Goal: Task Accomplishment & Management: Manage account settings

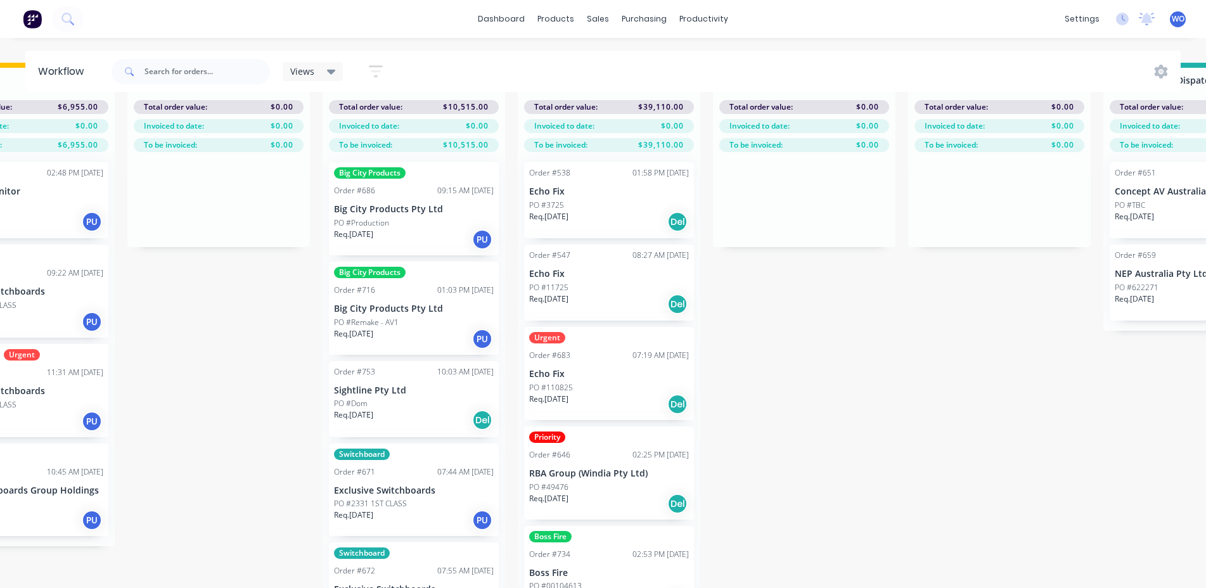
scroll to position [709, 0]
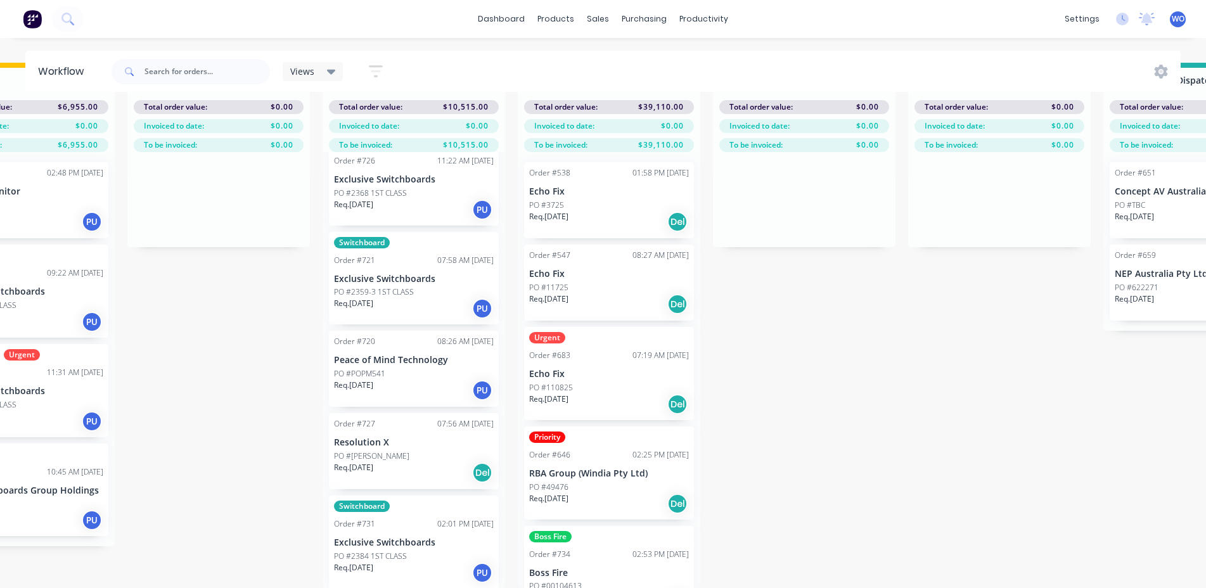
click at [45, 24] on button at bounding box center [32, 18] width 27 height 25
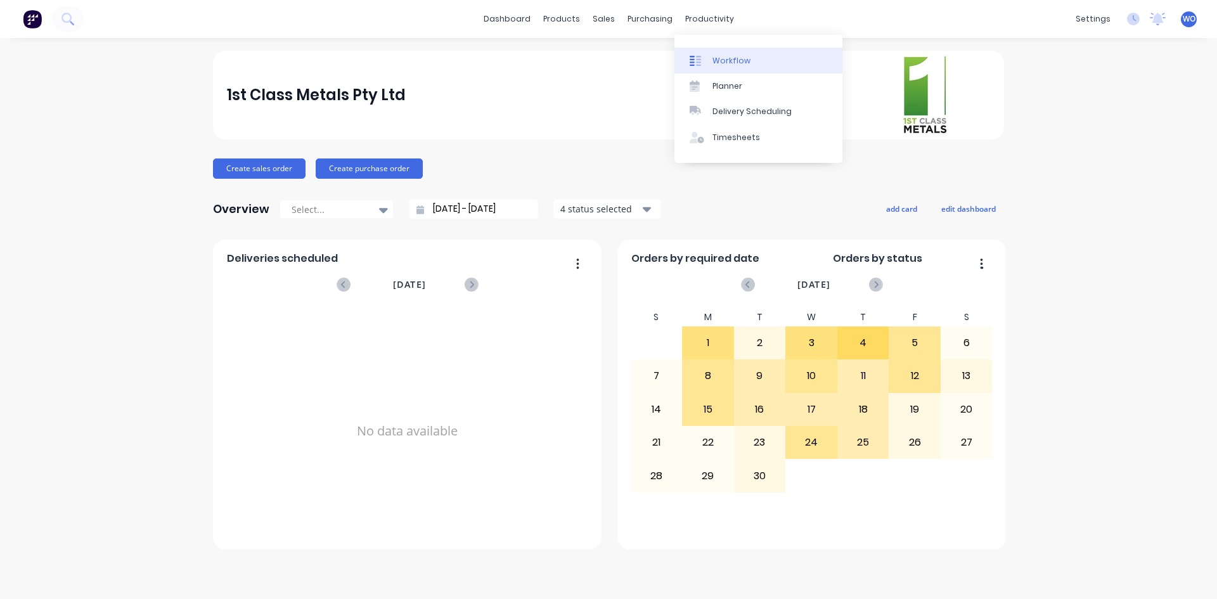
click at [737, 50] on link "Workflow" at bounding box center [759, 60] width 168 height 25
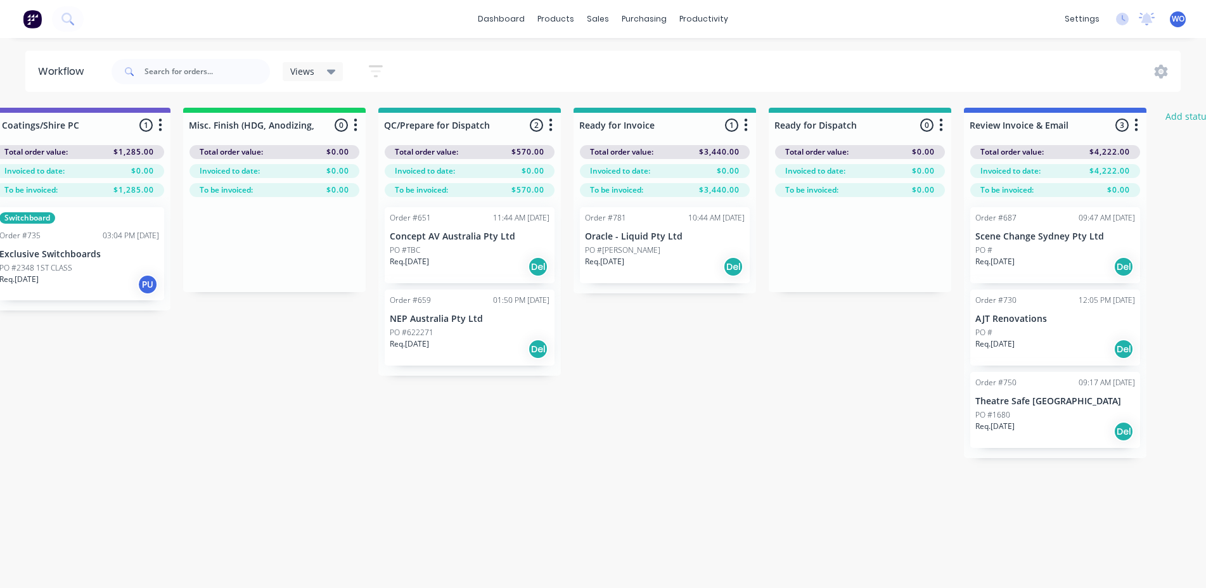
scroll to position [0, 4514]
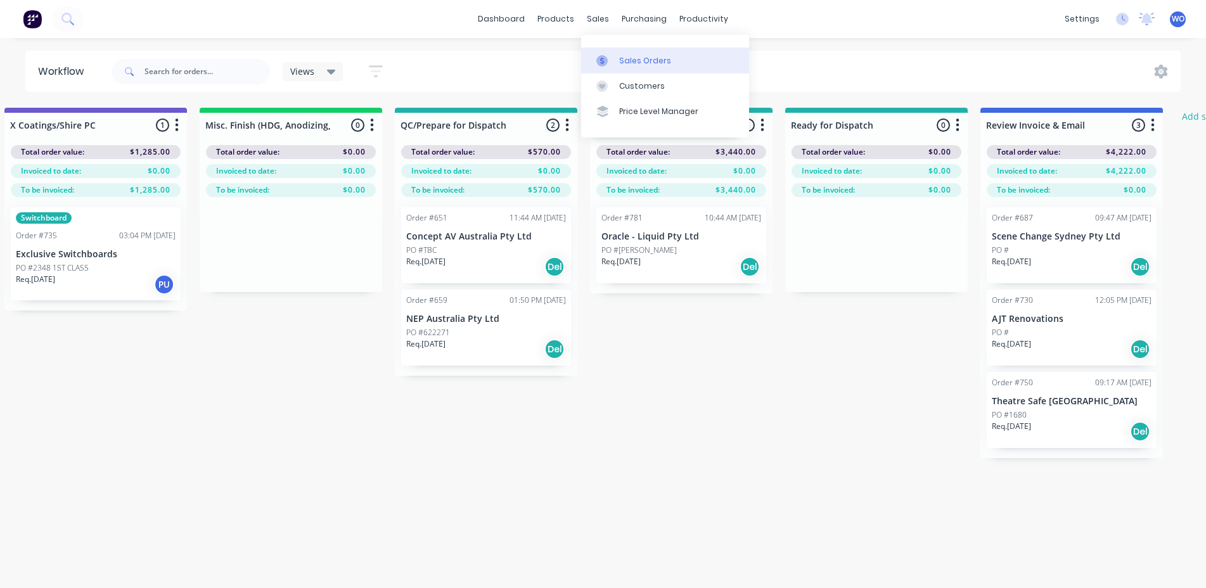
click at [615, 55] on div at bounding box center [606, 60] width 19 height 11
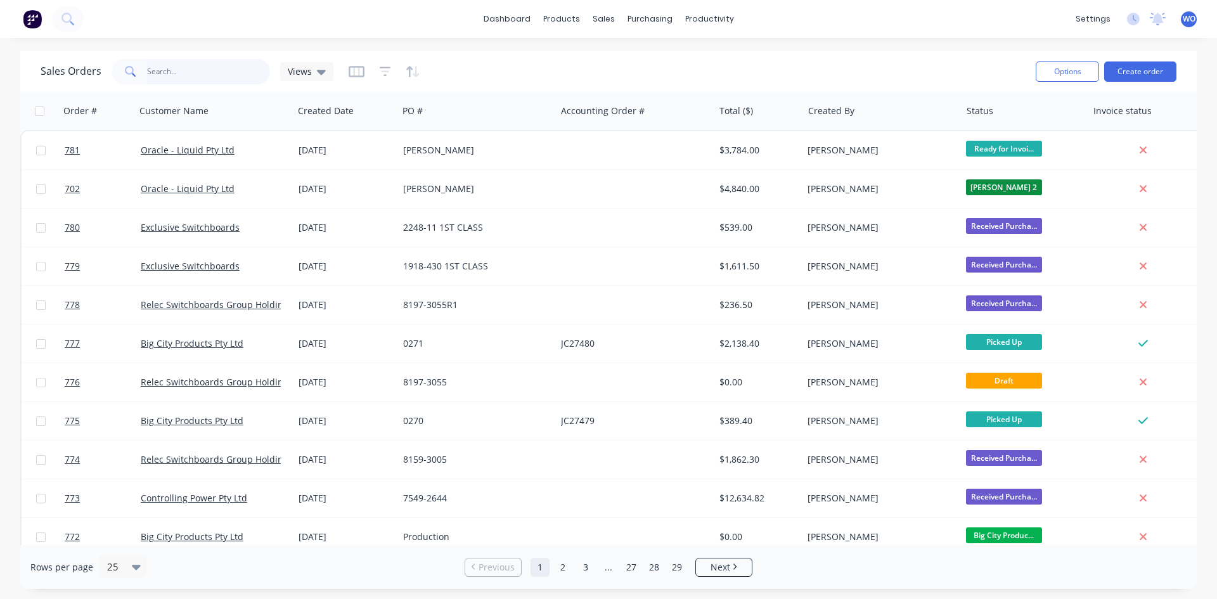
click at [162, 67] on input "text" at bounding box center [209, 71] width 124 height 25
type input "750"
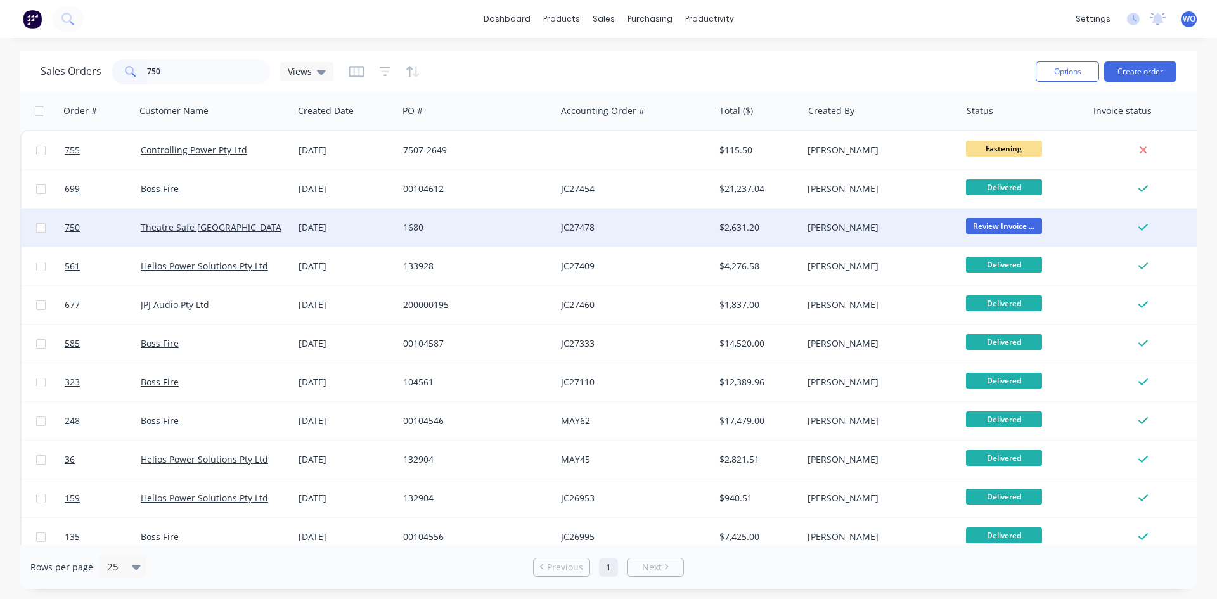
click at [485, 236] on div "1680" at bounding box center [477, 228] width 158 height 38
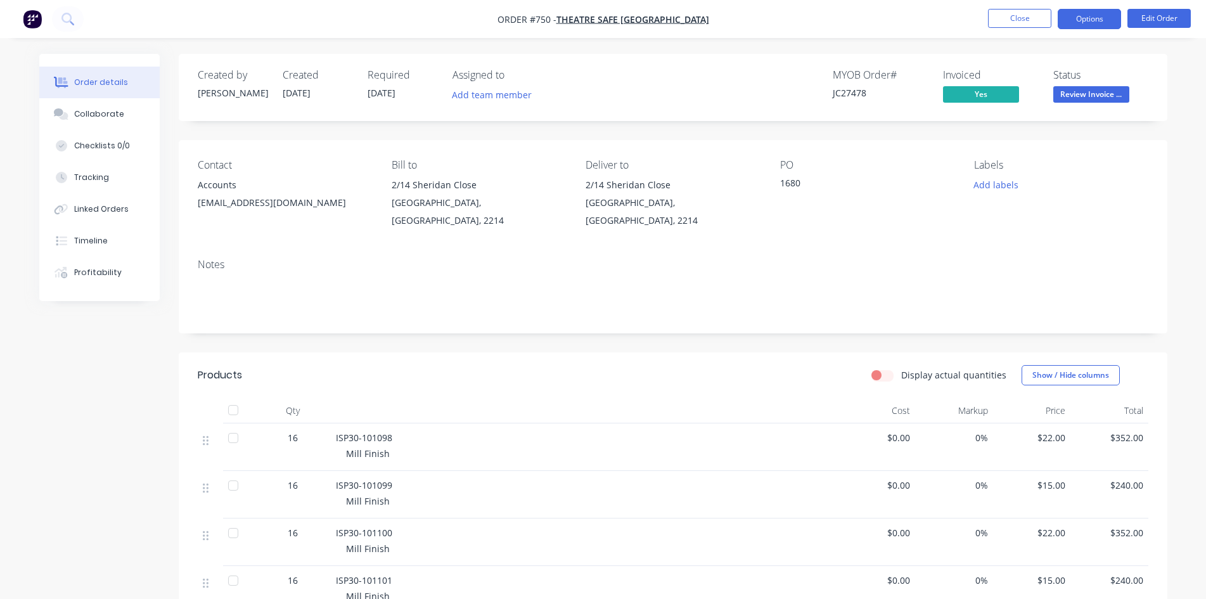
click at [1089, 14] on button "Options" at bounding box center [1089, 19] width 63 height 20
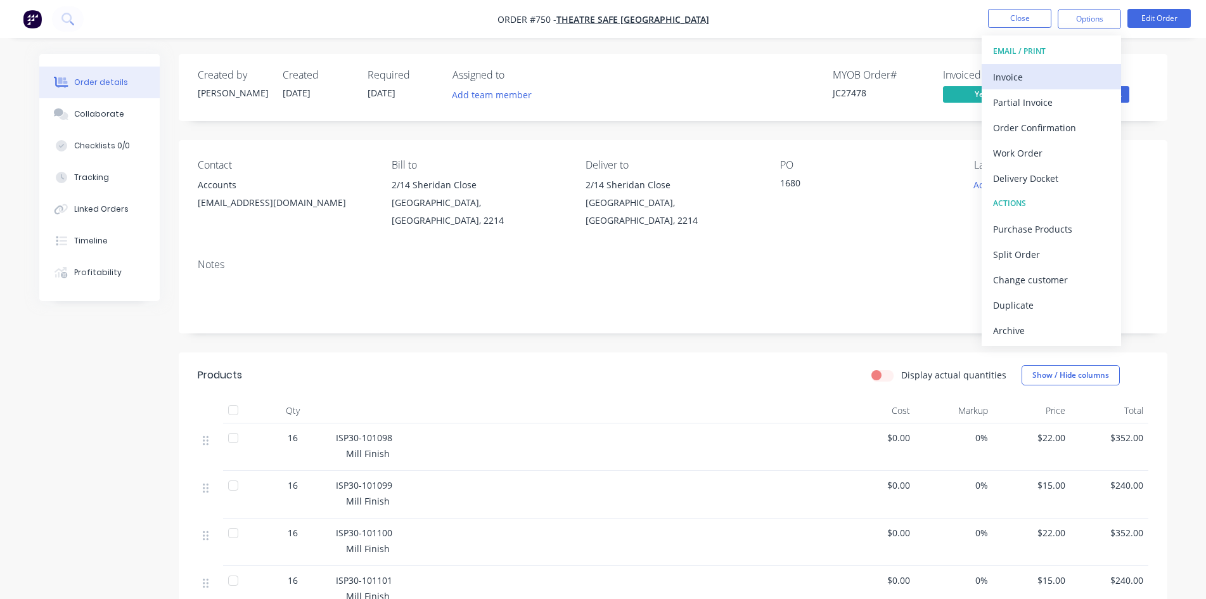
click at [1073, 72] on div "Invoice" at bounding box center [1051, 77] width 117 height 18
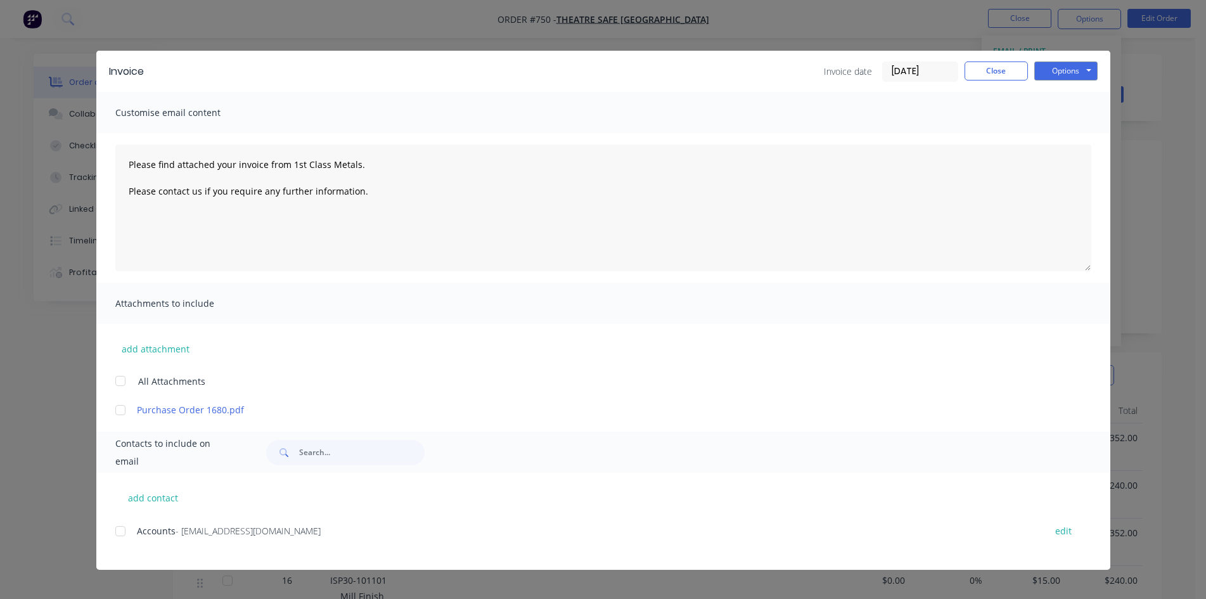
click at [120, 535] on div at bounding box center [120, 531] width 25 height 25
click at [1062, 74] on button "Options" at bounding box center [1066, 70] width 63 height 19
click at [1073, 136] on button "Email" at bounding box center [1075, 135] width 81 height 21
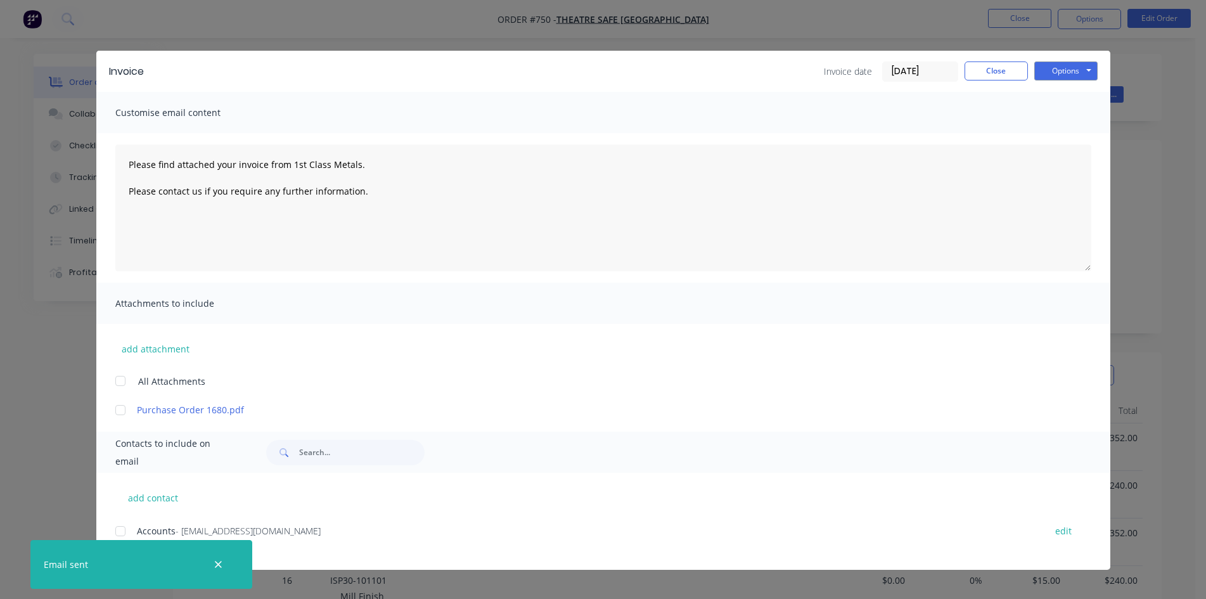
type textarea "Please find attached your invoice from 1st Class Metals. Please contact us if y…"
click at [1001, 74] on button "Close" at bounding box center [996, 70] width 63 height 19
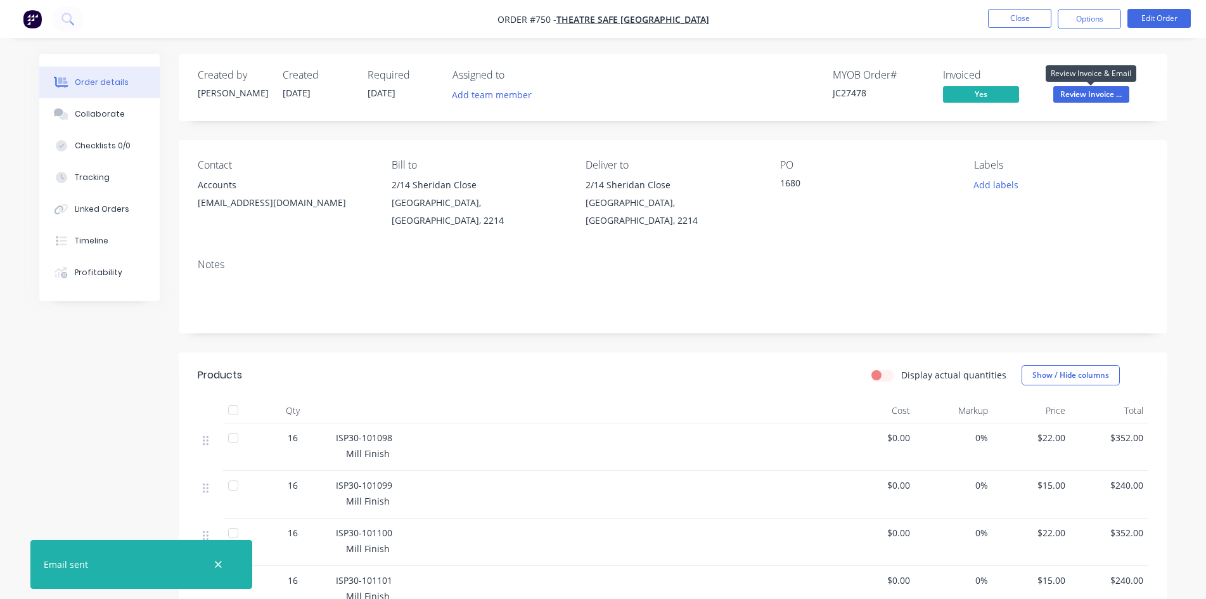
click at [1089, 98] on span "Review Invoice ..." at bounding box center [1092, 94] width 76 height 16
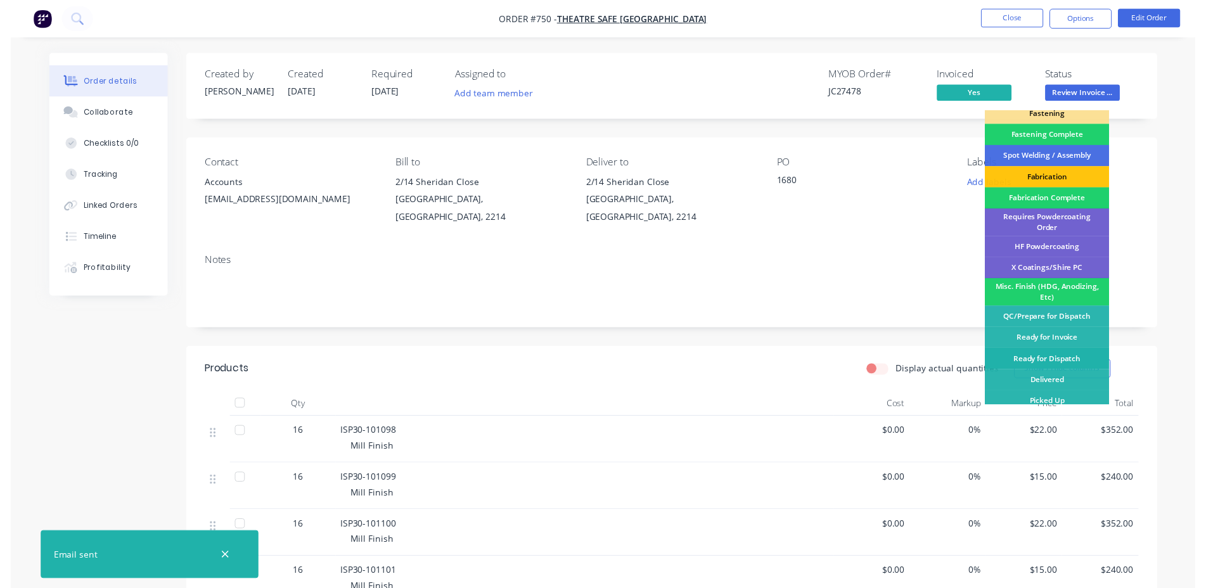
scroll to position [359, 0]
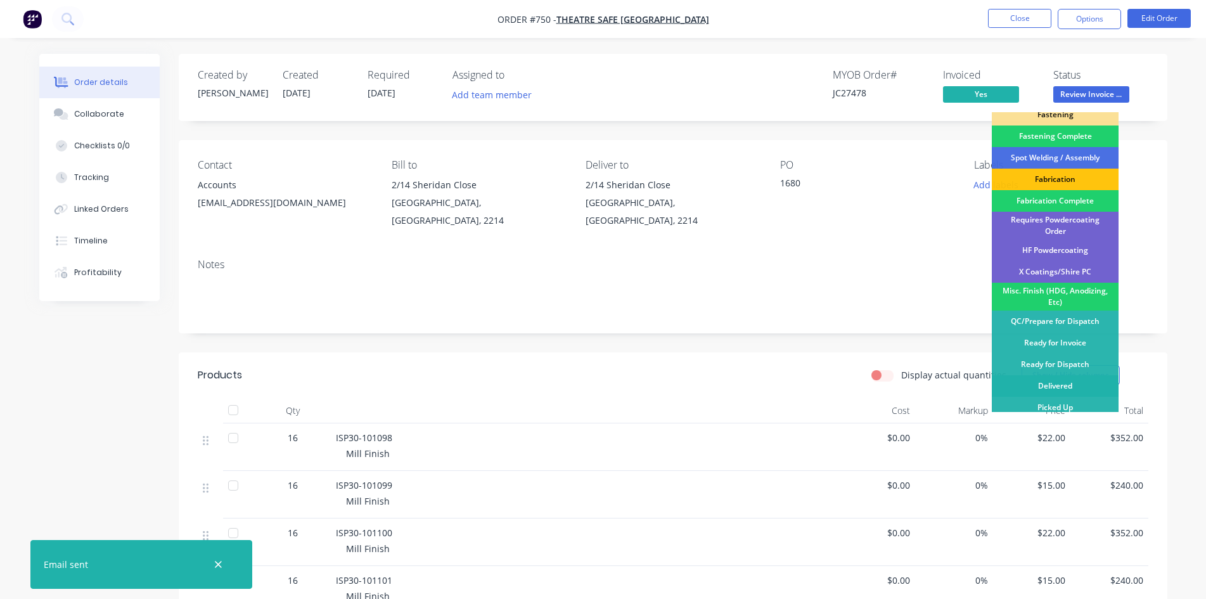
click at [1050, 382] on div "Delivered" at bounding box center [1055, 386] width 127 height 22
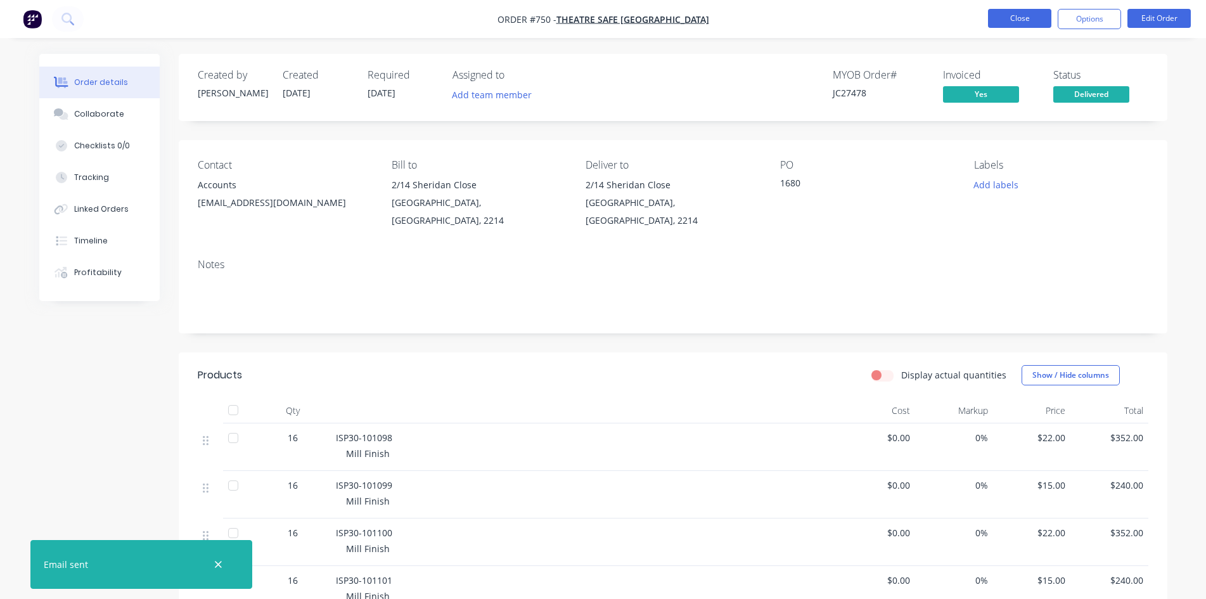
click at [1045, 27] on button "Close" at bounding box center [1019, 18] width 63 height 19
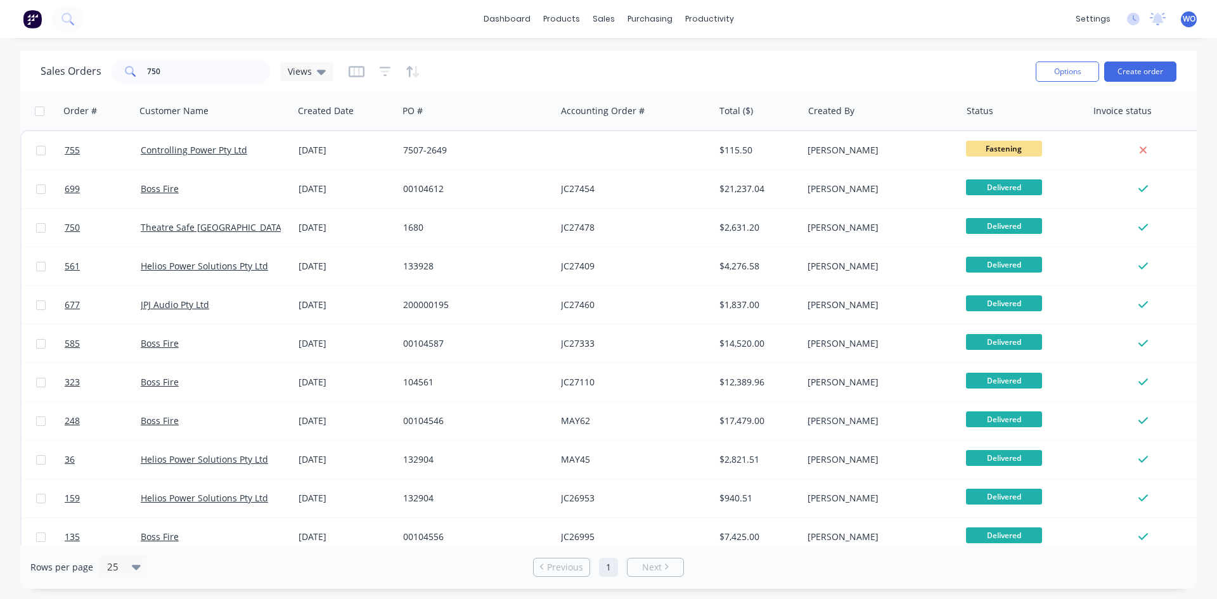
click at [36, 23] on img at bounding box center [32, 19] width 19 height 19
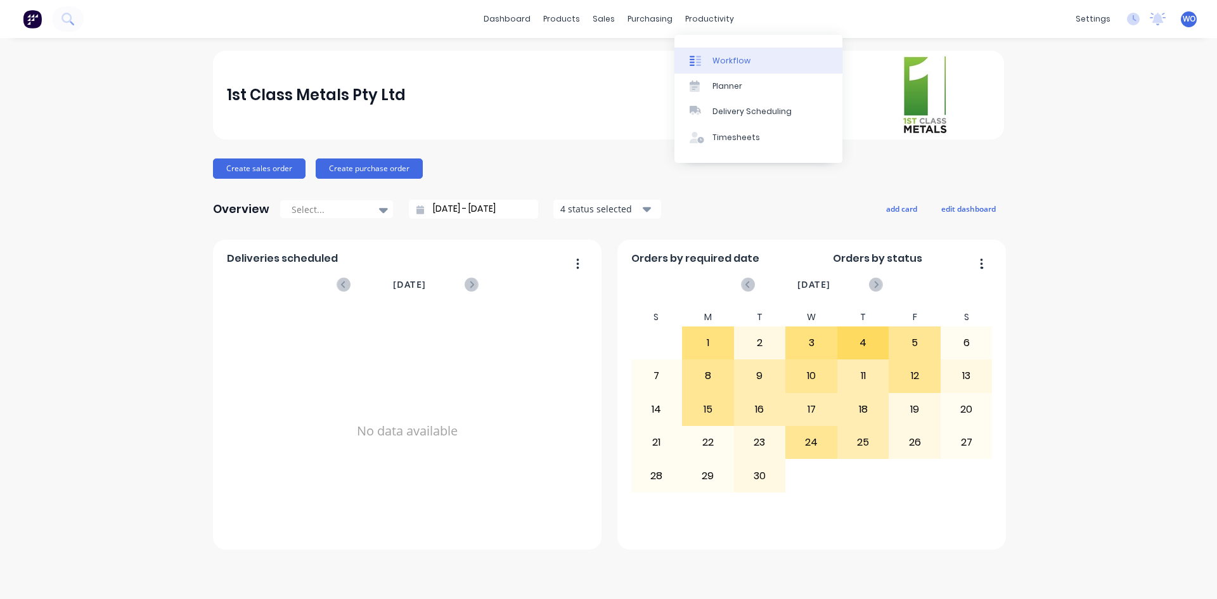
click at [710, 67] on link "Workflow" at bounding box center [759, 60] width 168 height 25
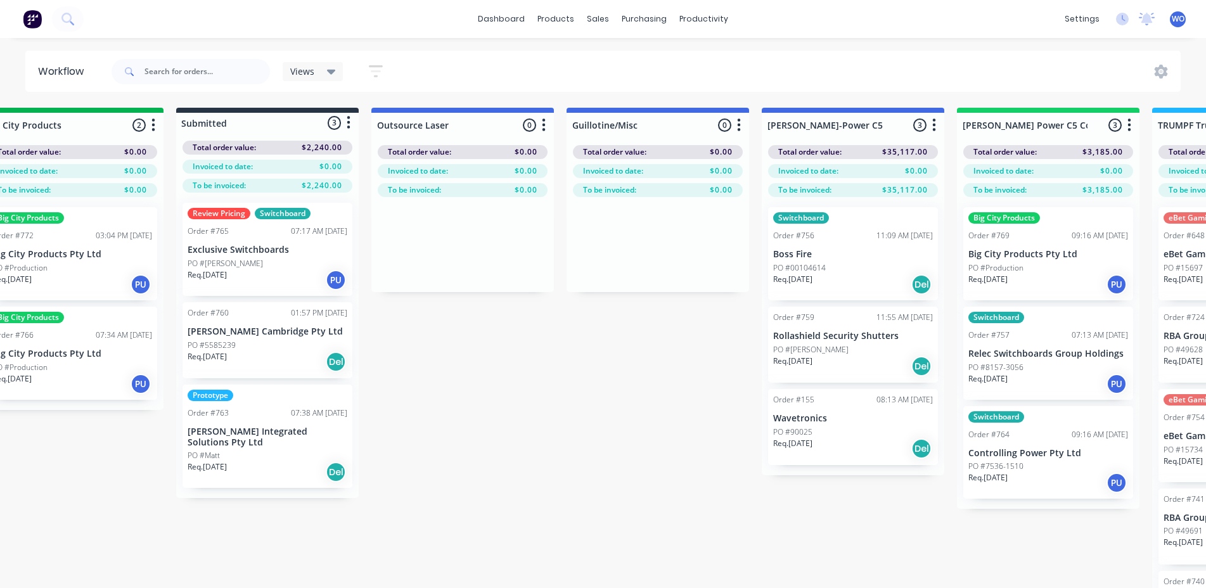
scroll to position [0, 1018]
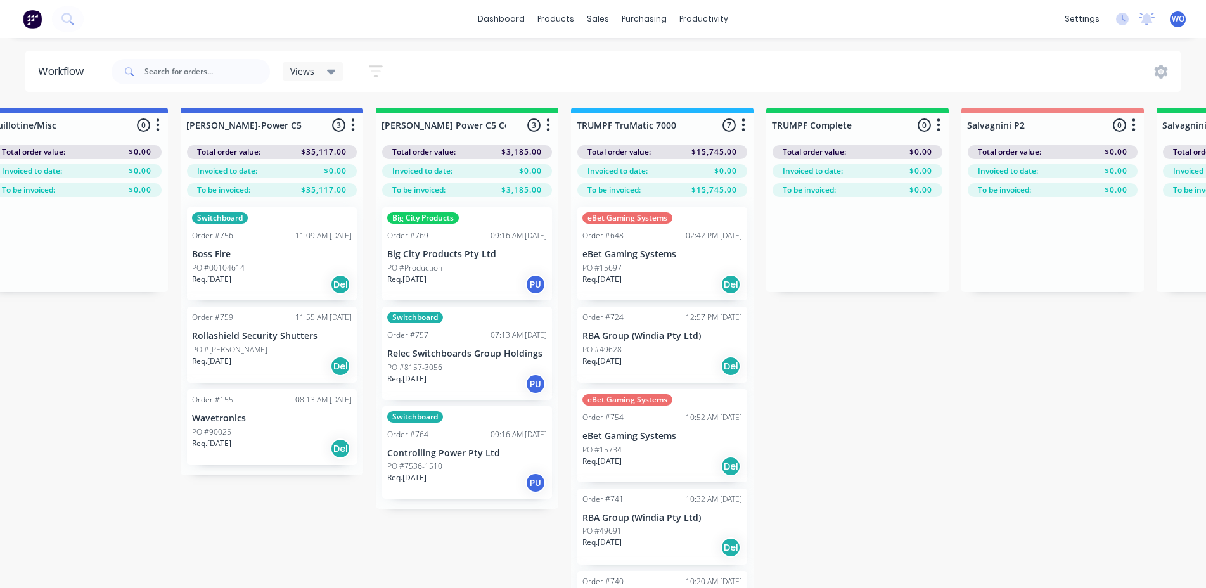
click at [499, 262] on div "PO #Production" at bounding box center [467, 267] width 160 height 11
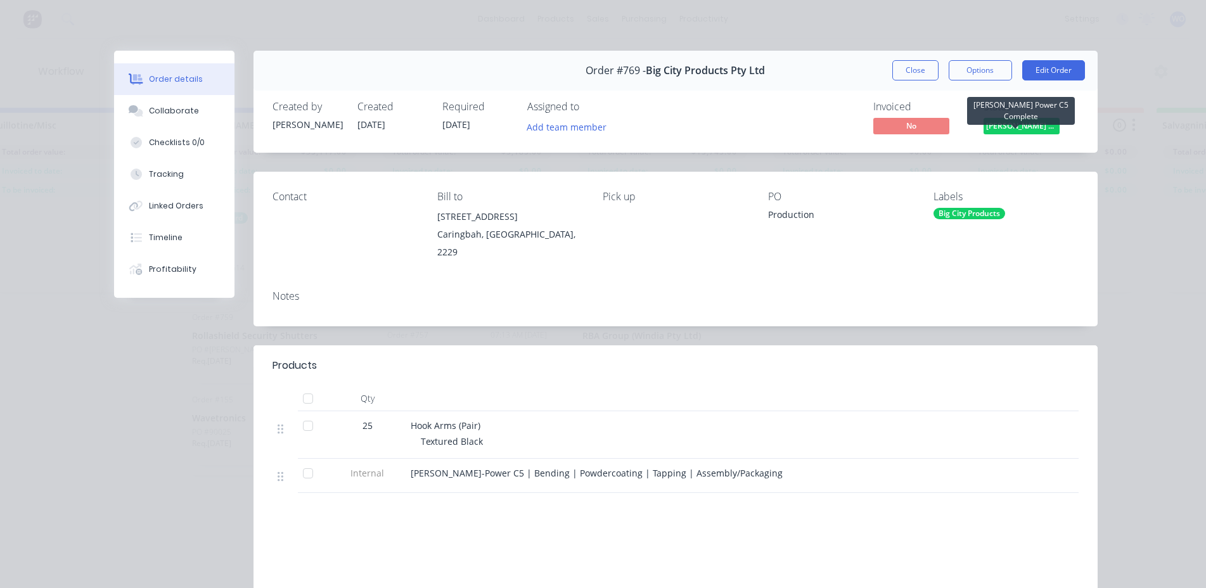
click at [1027, 128] on span "[PERSON_NAME] Power C5 C..." at bounding box center [1022, 126] width 76 height 16
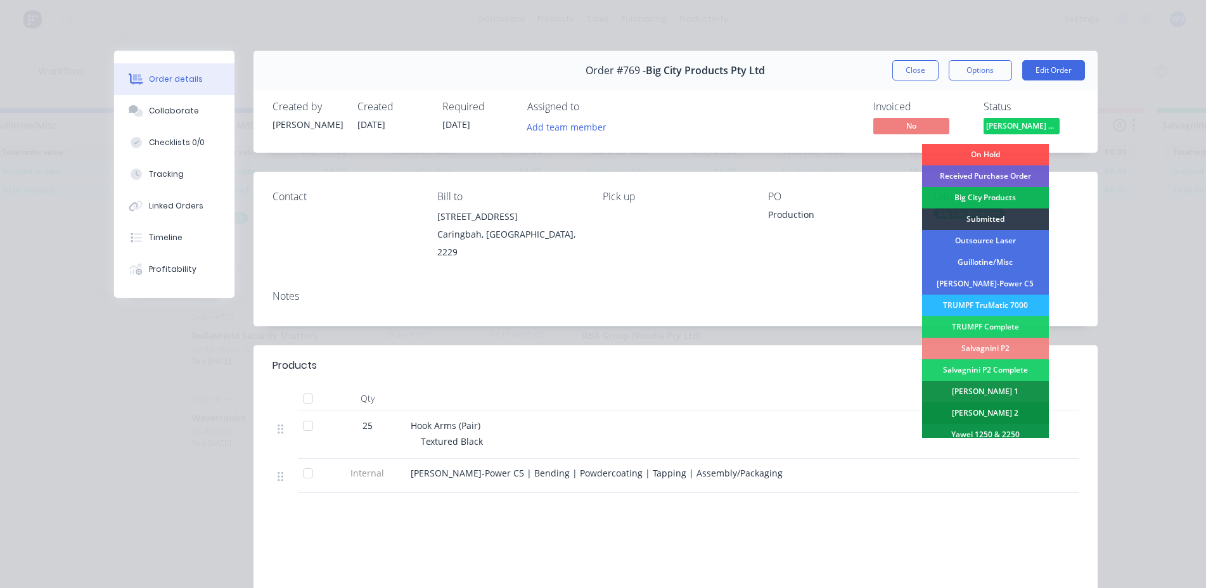
click at [988, 407] on div "[PERSON_NAME] 2" at bounding box center [985, 414] width 127 height 22
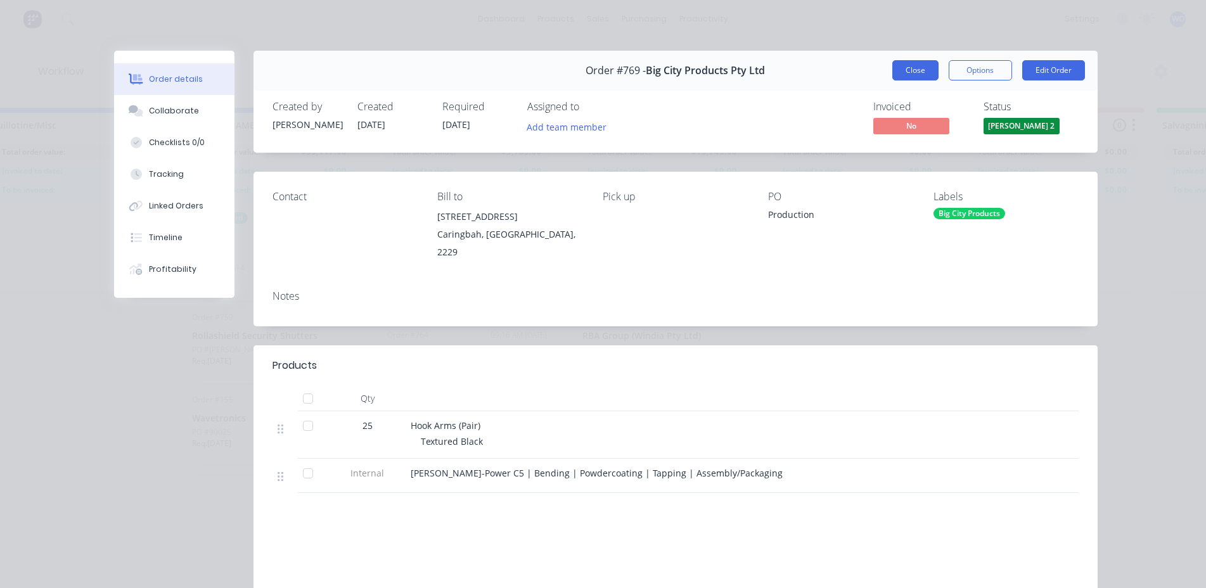
click at [900, 65] on button "Close" at bounding box center [916, 70] width 46 height 20
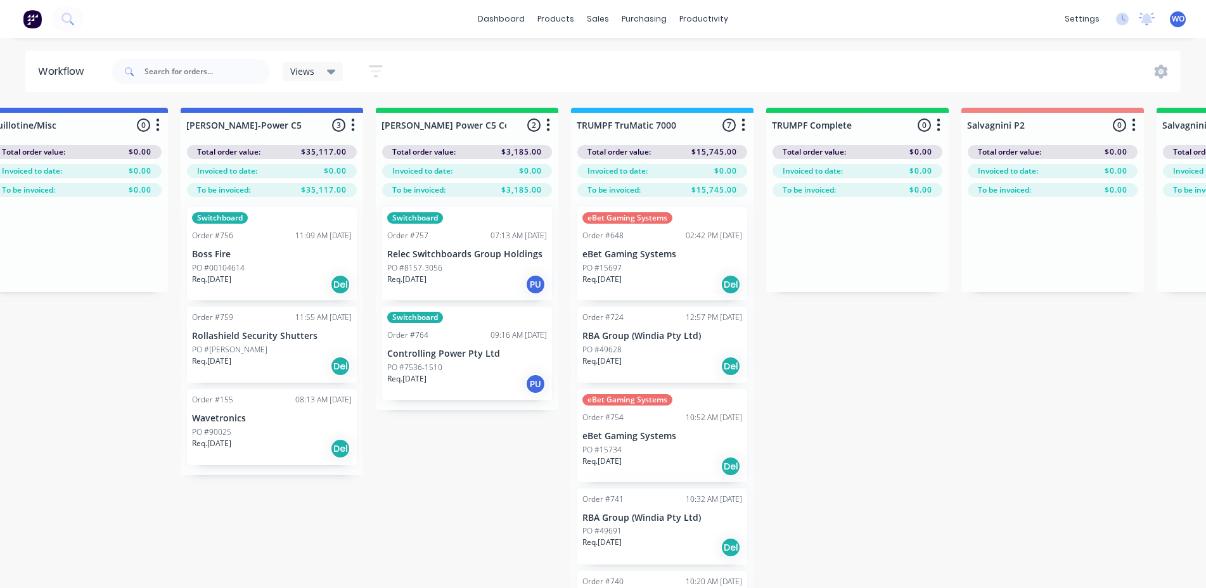
click at [491, 233] on div "07:13 AM [DATE]" at bounding box center [519, 235] width 56 height 11
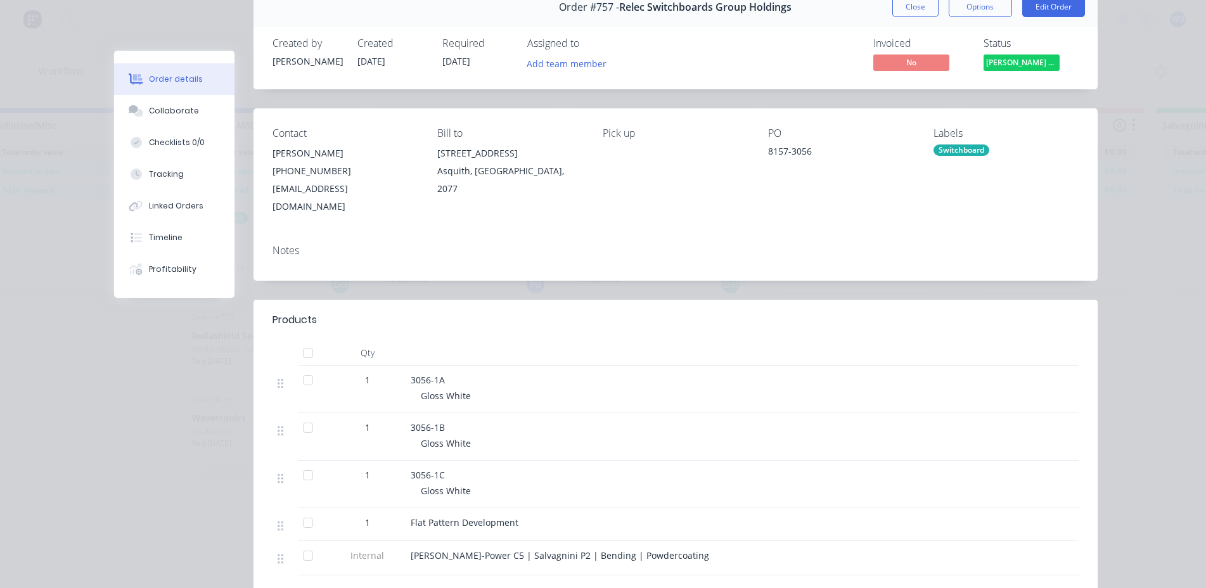
scroll to position [0, 0]
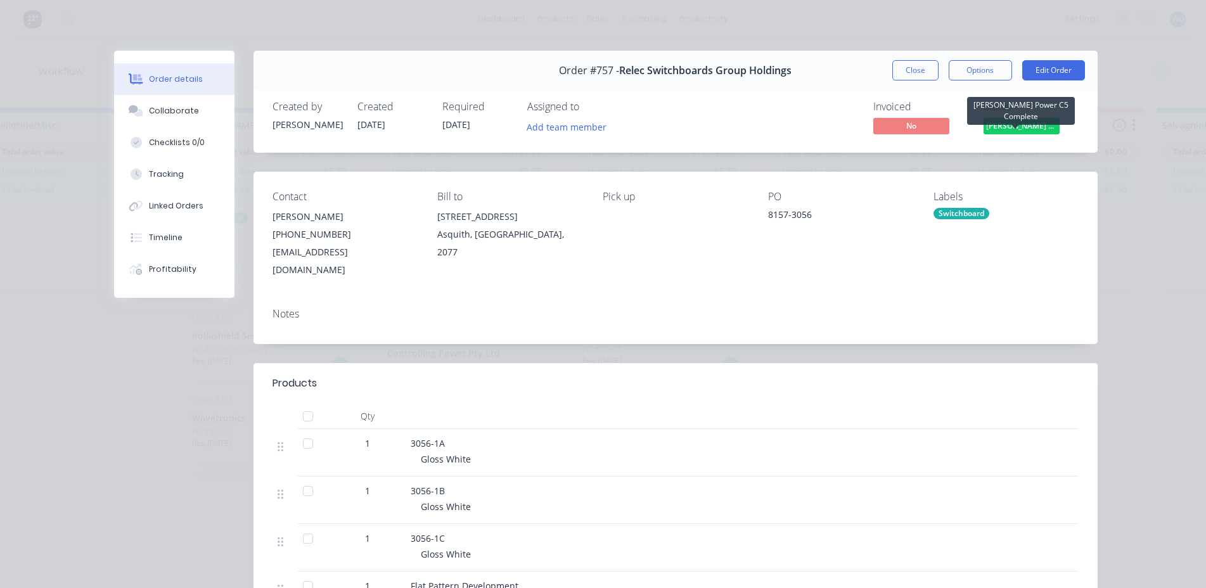
click at [1010, 126] on span "[PERSON_NAME] Power C5 C..." at bounding box center [1022, 126] width 76 height 16
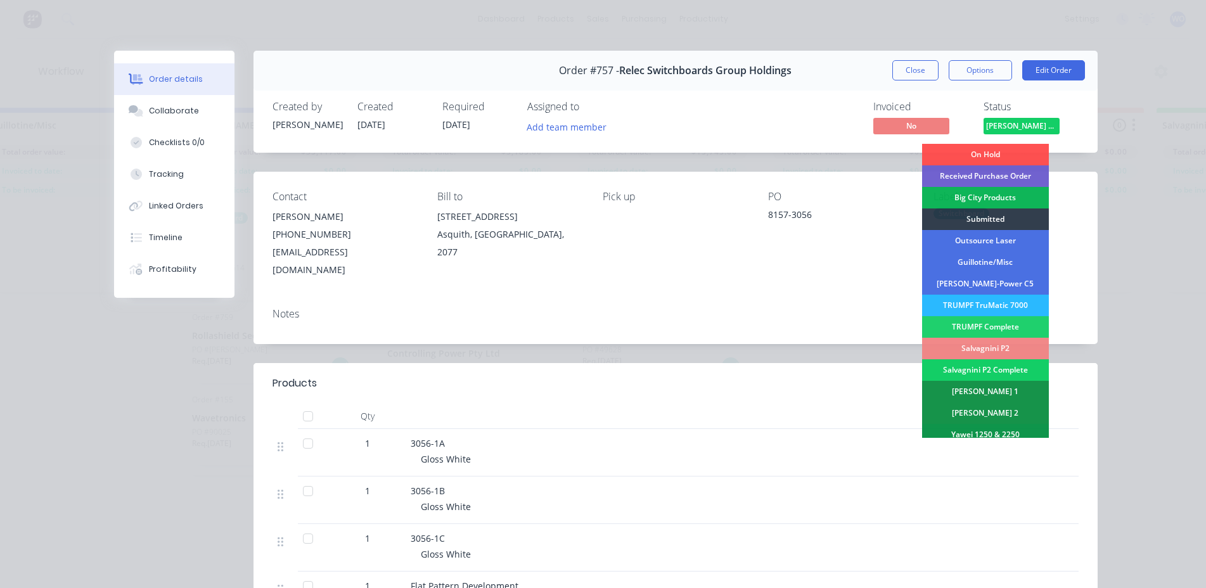
click at [1007, 372] on div "Salvagnini P2 Complete" at bounding box center [985, 370] width 127 height 22
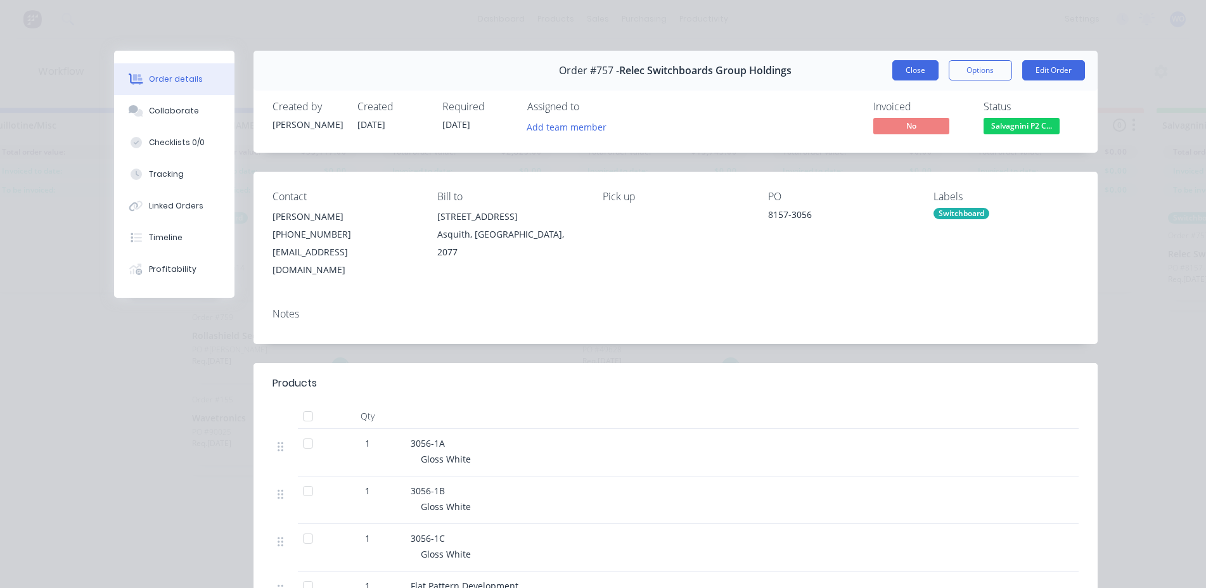
click at [917, 65] on button "Close" at bounding box center [916, 70] width 46 height 20
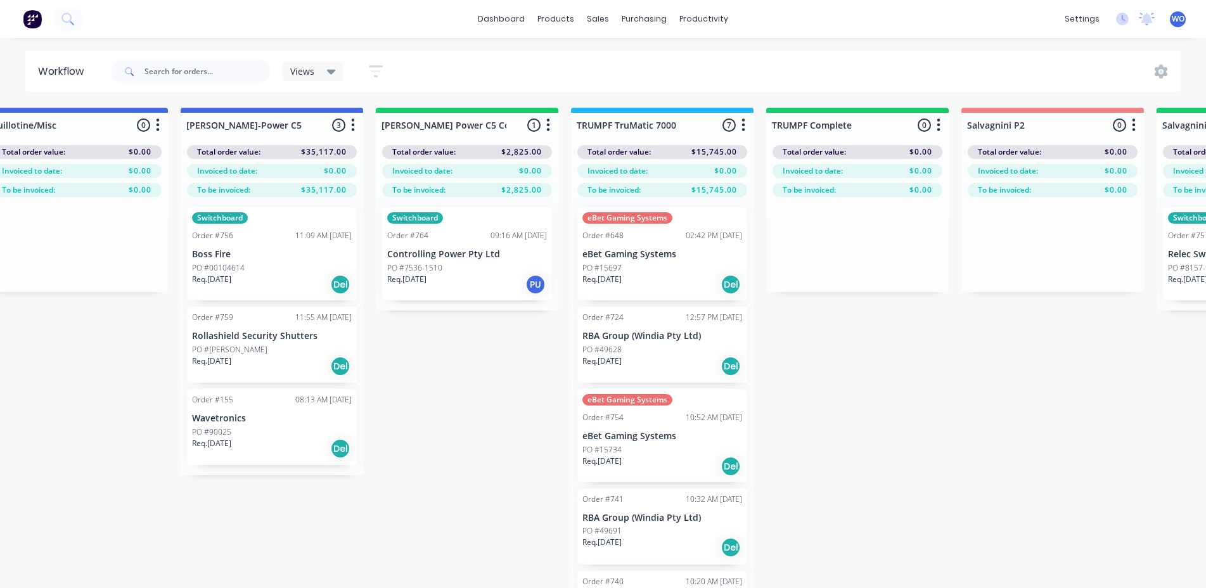
click at [434, 243] on div "Switchboard Order #764 09:16 AM [DATE] Controlling Power Pty Ltd PO #7536-1510 …" at bounding box center [467, 253] width 170 height 93
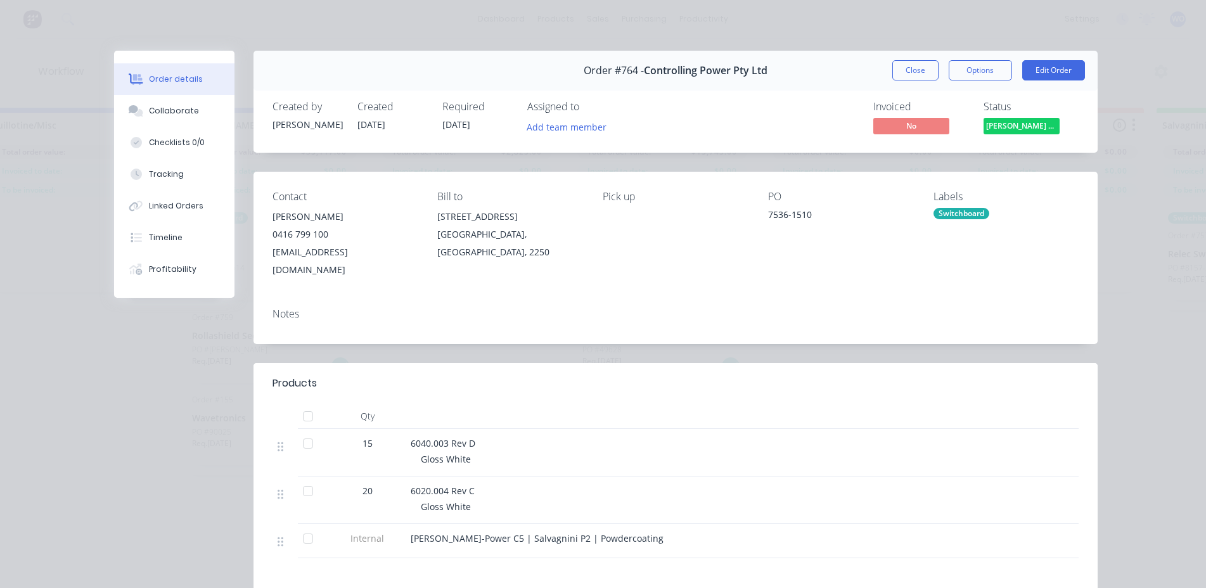
click at [998, 121] on span "[PERSON_NAME] Power C5 C..." at bounding box center [1022, 126] width 76 height 16
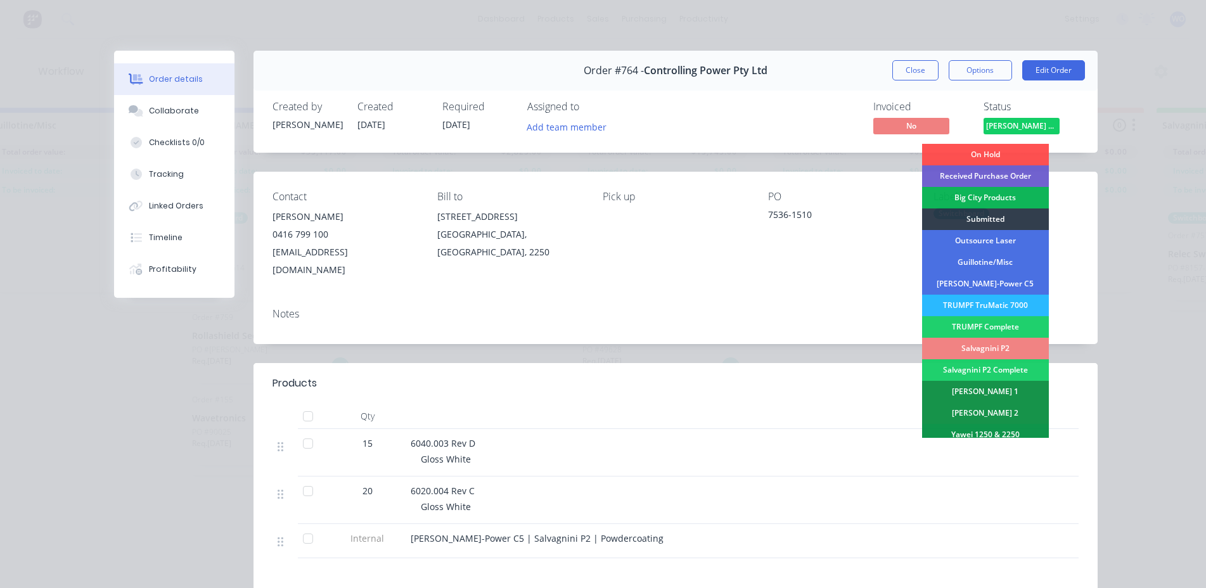
click at [991, 347] on div "Salvagnini P2" at bounding box center [985, 349] width 127 height 22
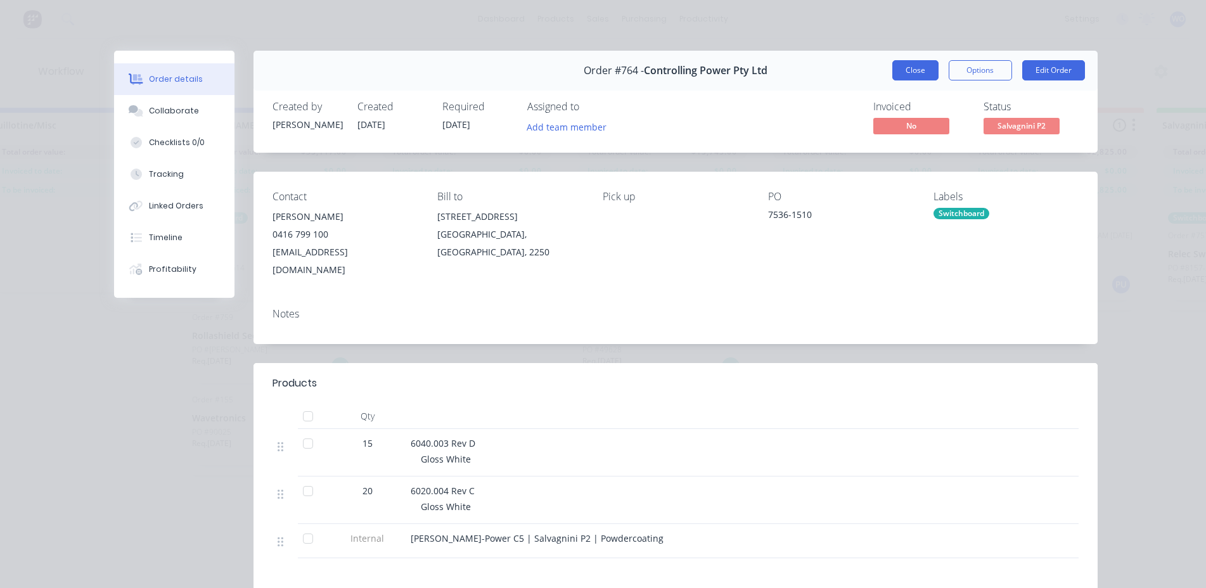
click at [931, 69] on button "Close" at bounding box center [916, 70] width 46 height 20
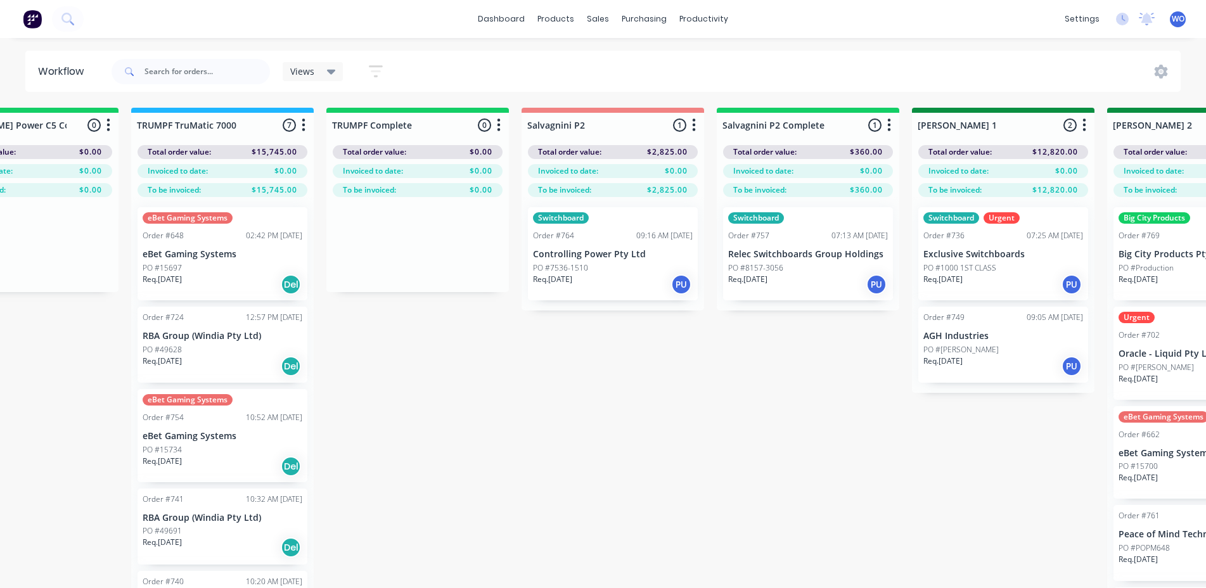
scroll to position [0, 1461]
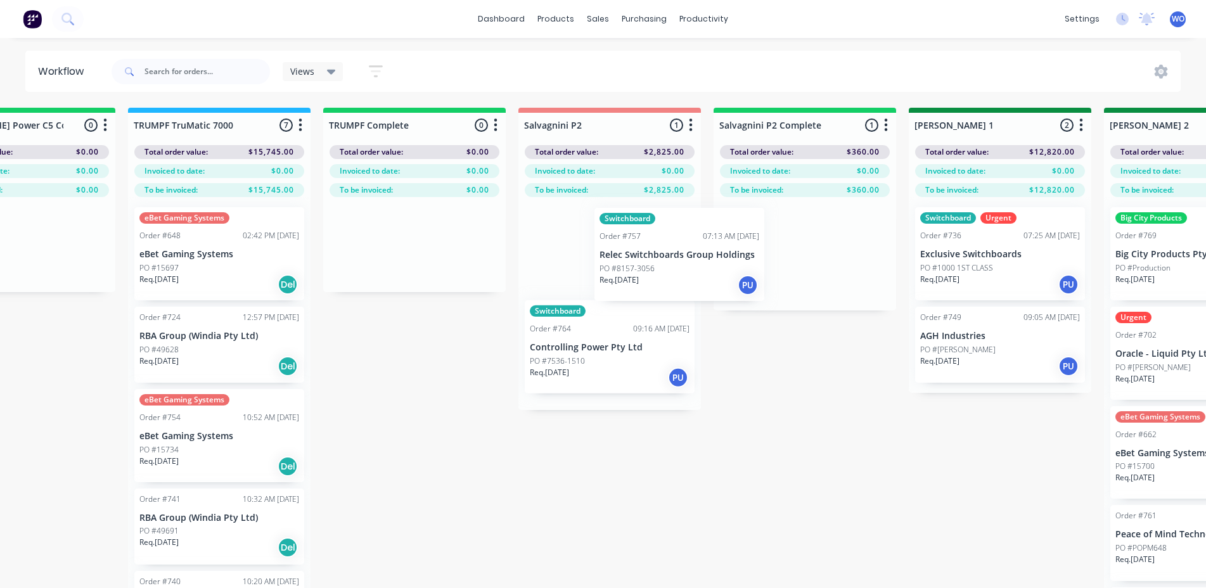
drag, startPoint x: 761, startPoint y: 283, endPoint x: 631, endPoint y: 285, distance: 129.3
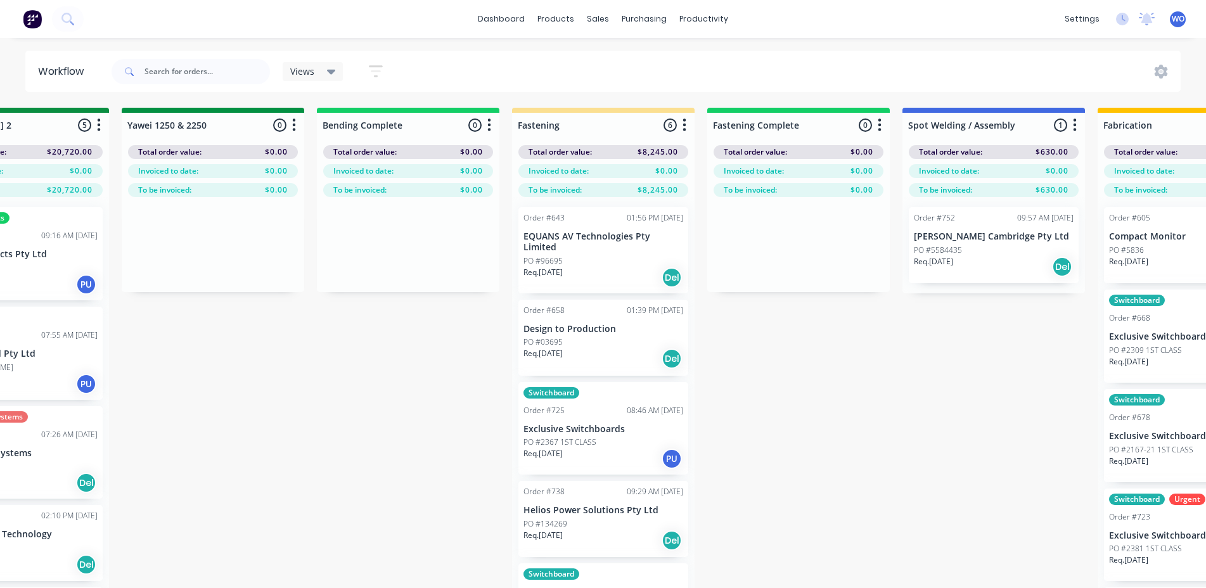
scroll to position [0, 2633]
